Goal: Communication & Community: Share content

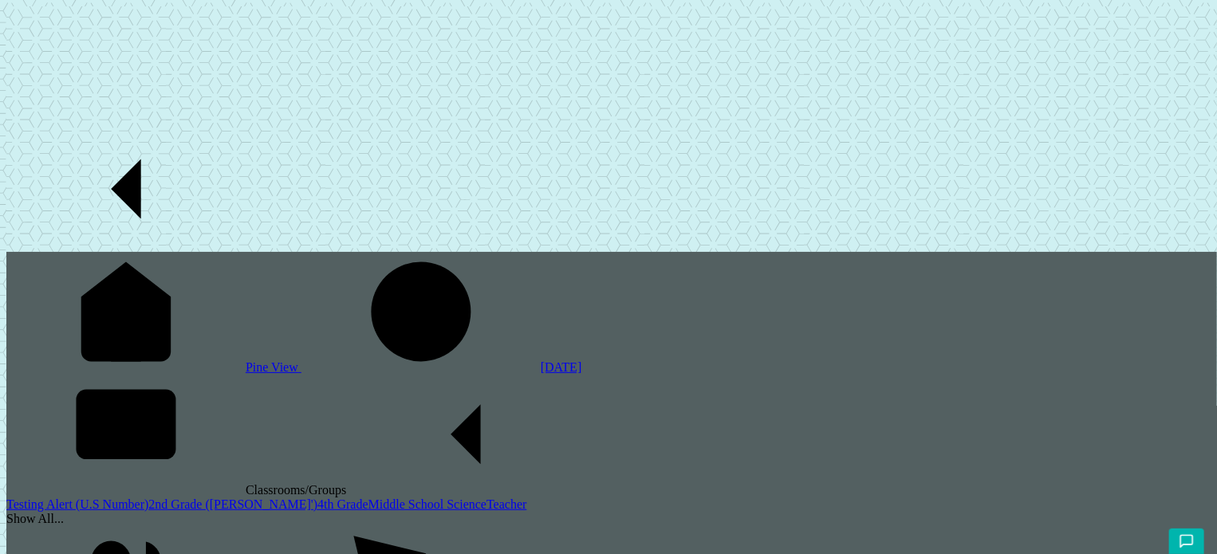
scroll to position [108, 0]
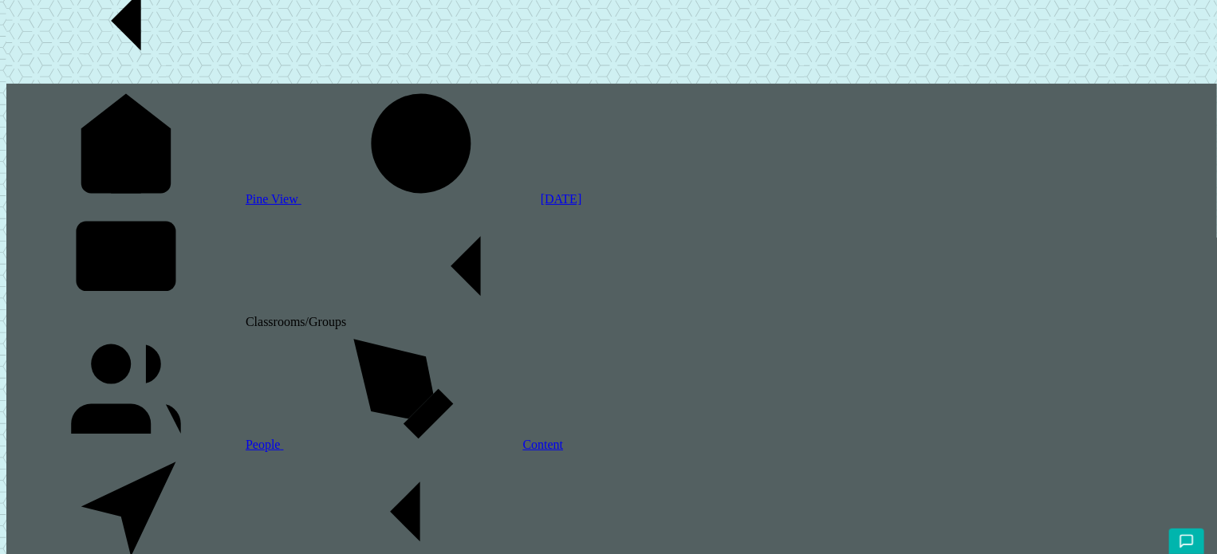
scroll to position [236, 0]
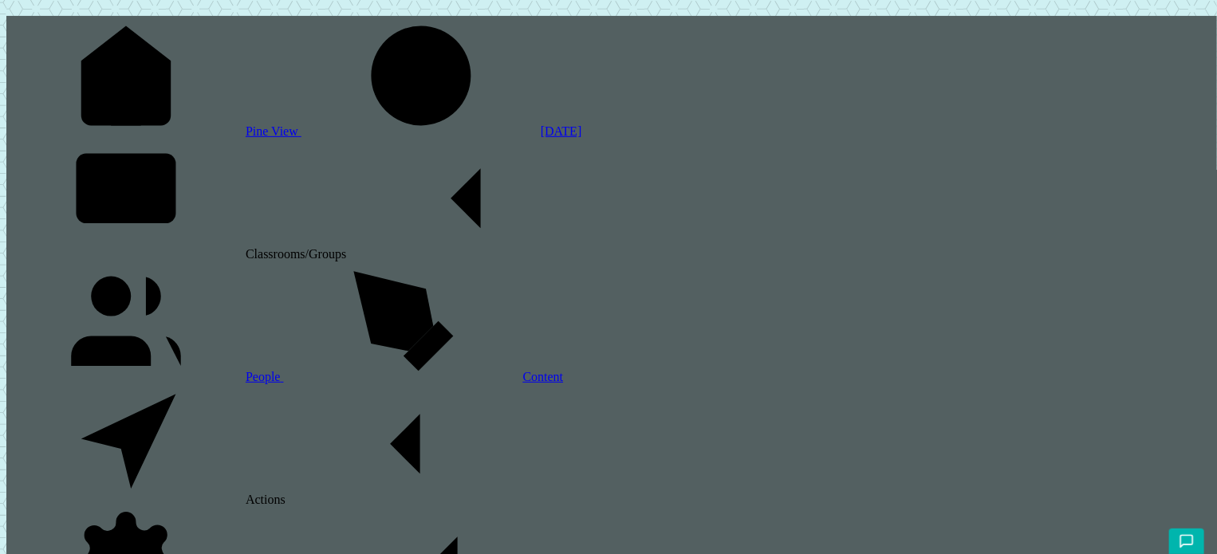
click at [6, 15] on span at bounding box center [6, 9] width 0 height 14
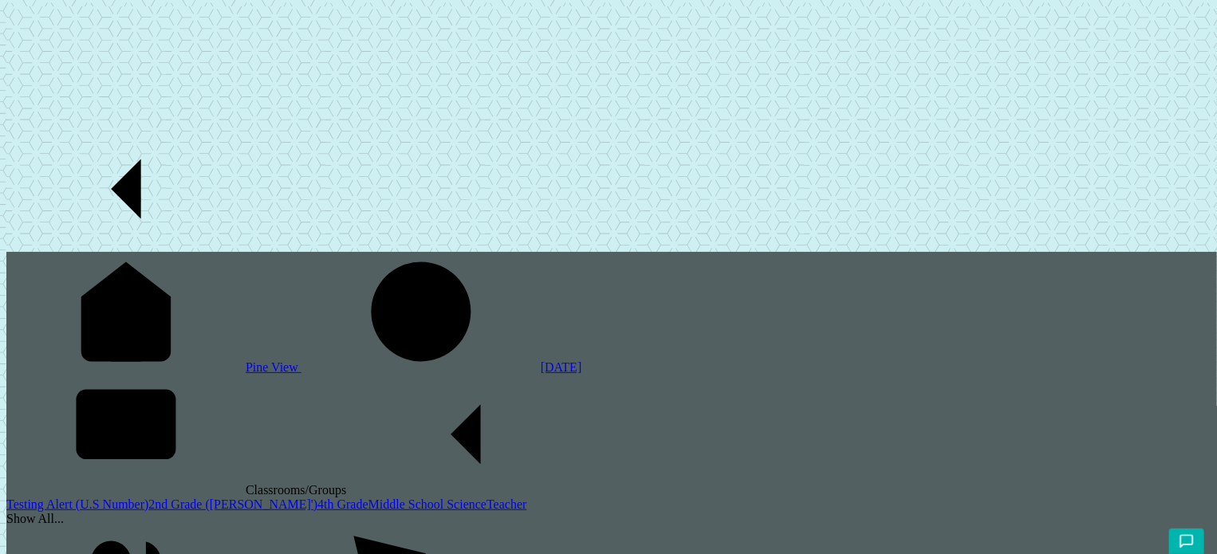
click at [148, 498] on link "2nd Grade ([PERSON_NAME]')" at bounding box center [232, 505] width 169 height 14
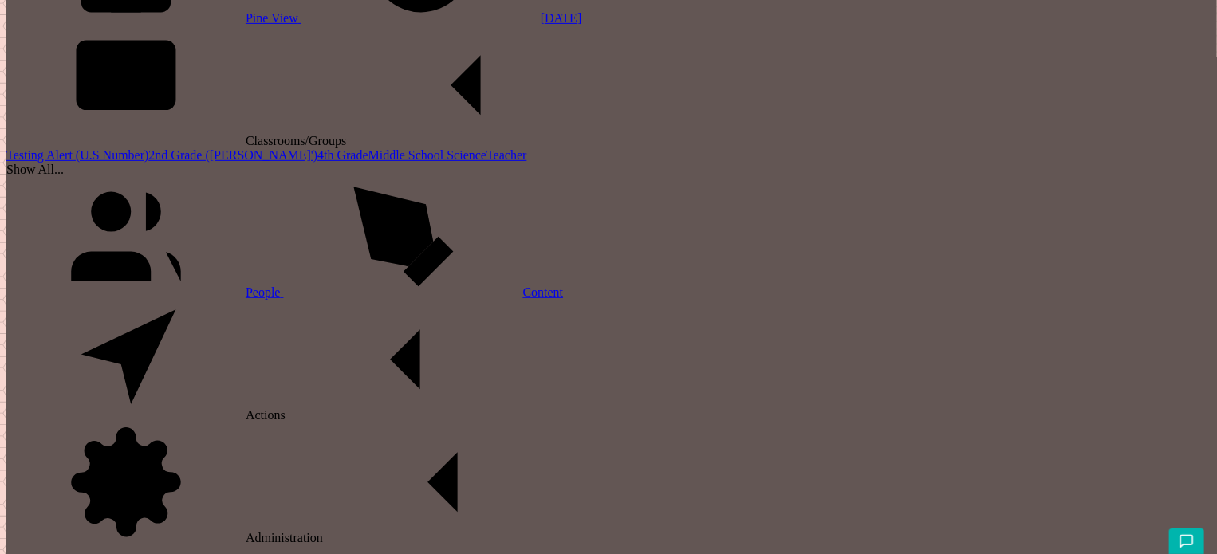
scroll to position [526, 0]
